Goal: Information Seeking & Learning: Learn about a topic

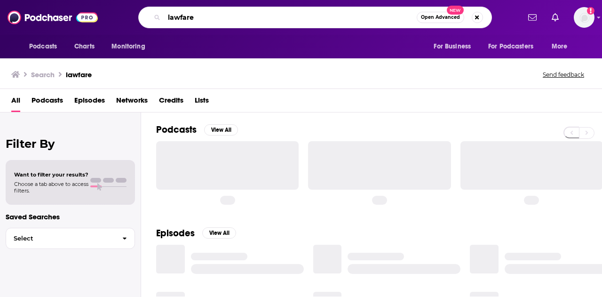
click at [366, 19] on input "lawfare" at bounding box center [290, 17] width 253 height 15
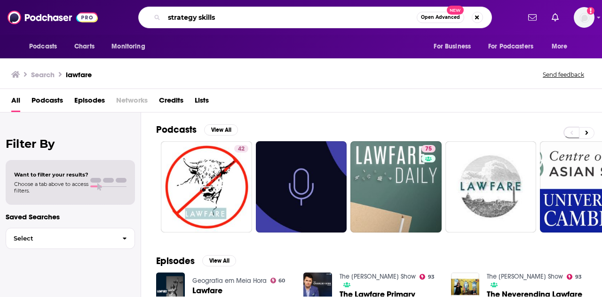
type input "strategy skills"
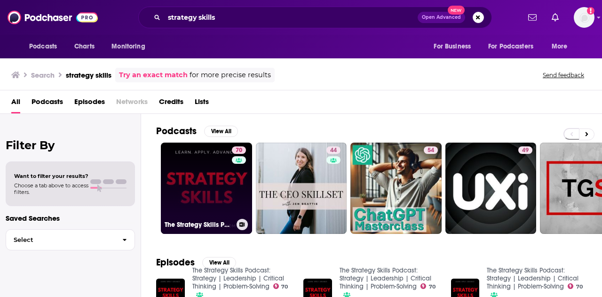
click at [182, 197] on link "70 The Strategy Skills Podcast: Strategy | Leadership | Critical Thinking | Pro…" at bounding box center [206, 187] width 91 height 91
